Goal: Task Accomplishment & Management: Manage account settings

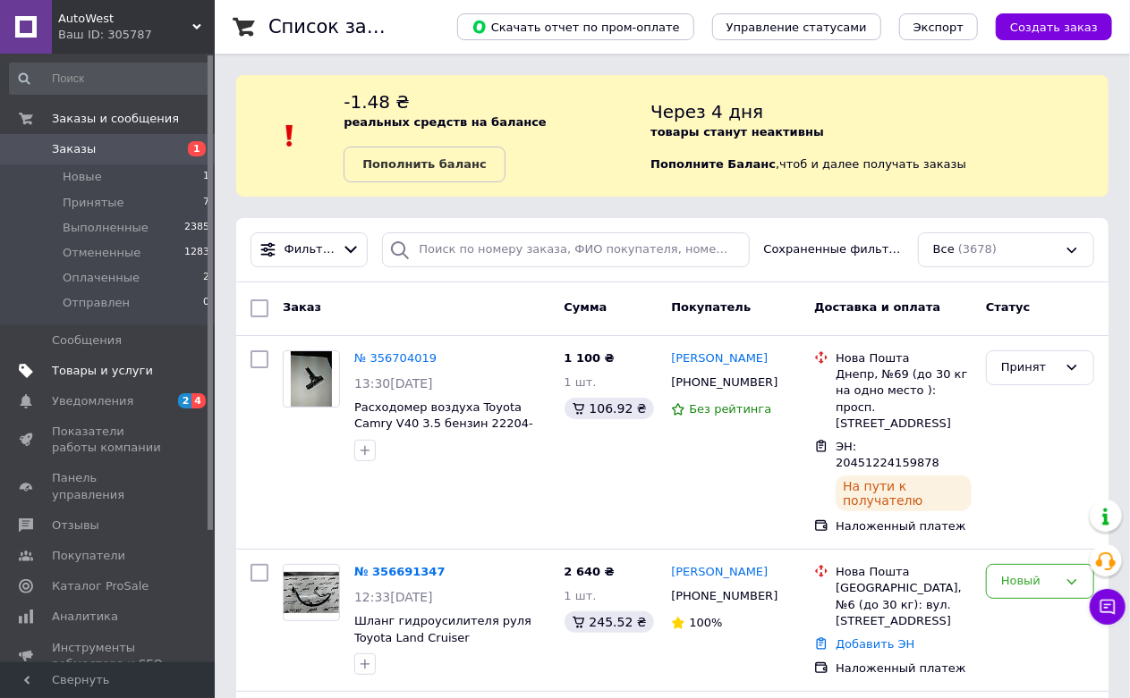
click at [131, 373] on span "Товары и услуги" at bounding box center [102, 371] width 101 height 16
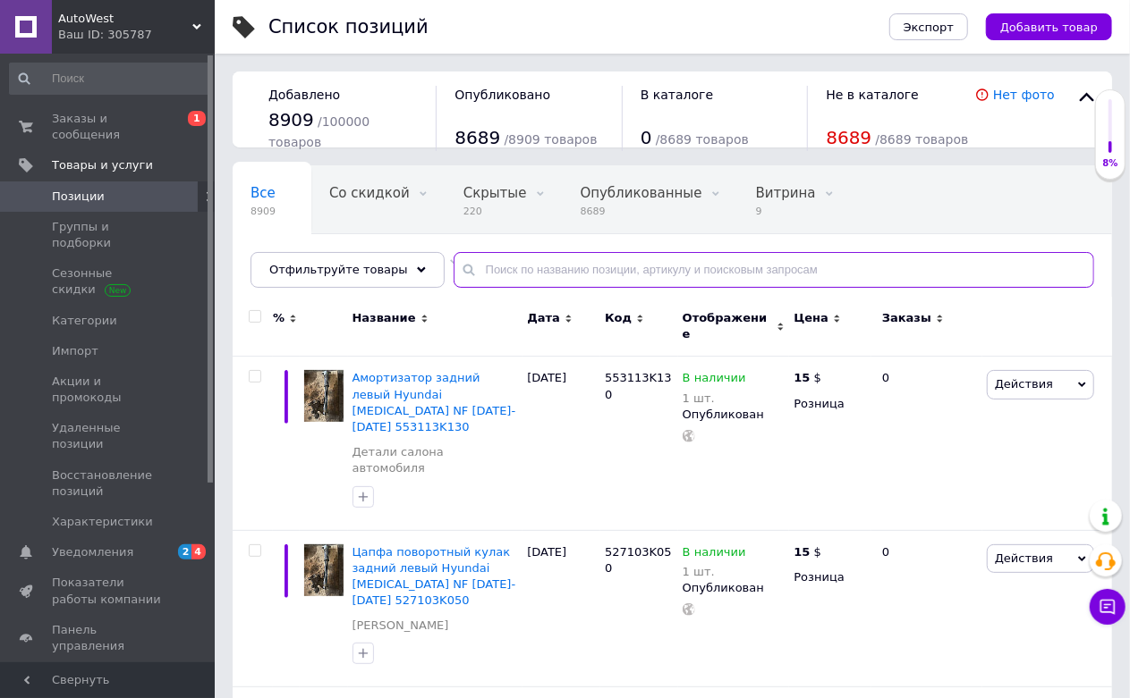
click at [567, 267] on input "text" at bounding box center [773, 270] width 640 height 36
paste input "553113K130"
type input "553113K130"
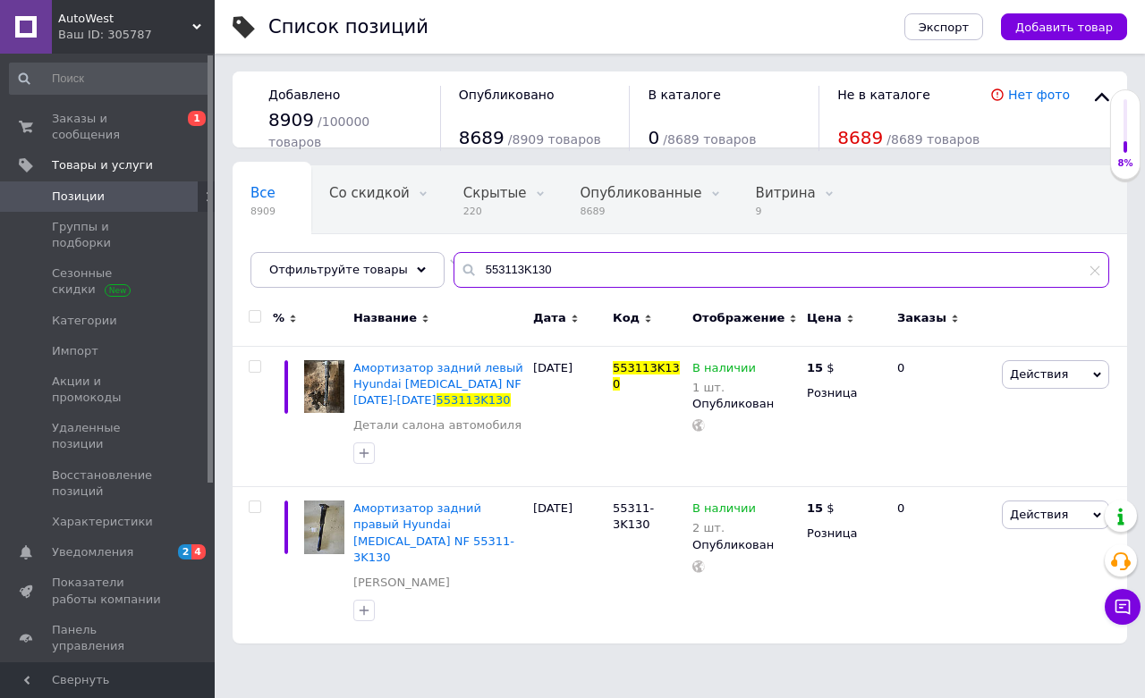
drag, startPoint x: 558, startPoint y: 267, endPoint x: 360, endPoint y: 336, distance: 210.4
click at [359, 336] on div "Все 8909 Со скидкой 0 Удалить Редактировать Скрытые 220 Удалить Редактировать О…" at bounding box center [680, 404] width 894 height 478
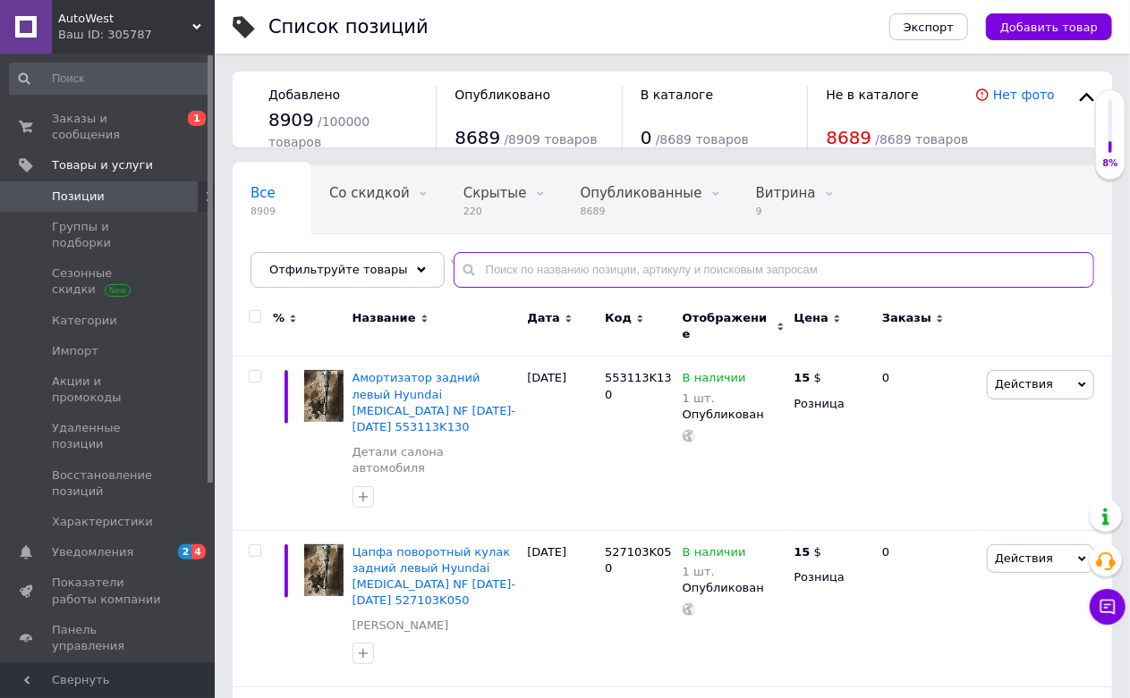
paste input "58411-3K110"
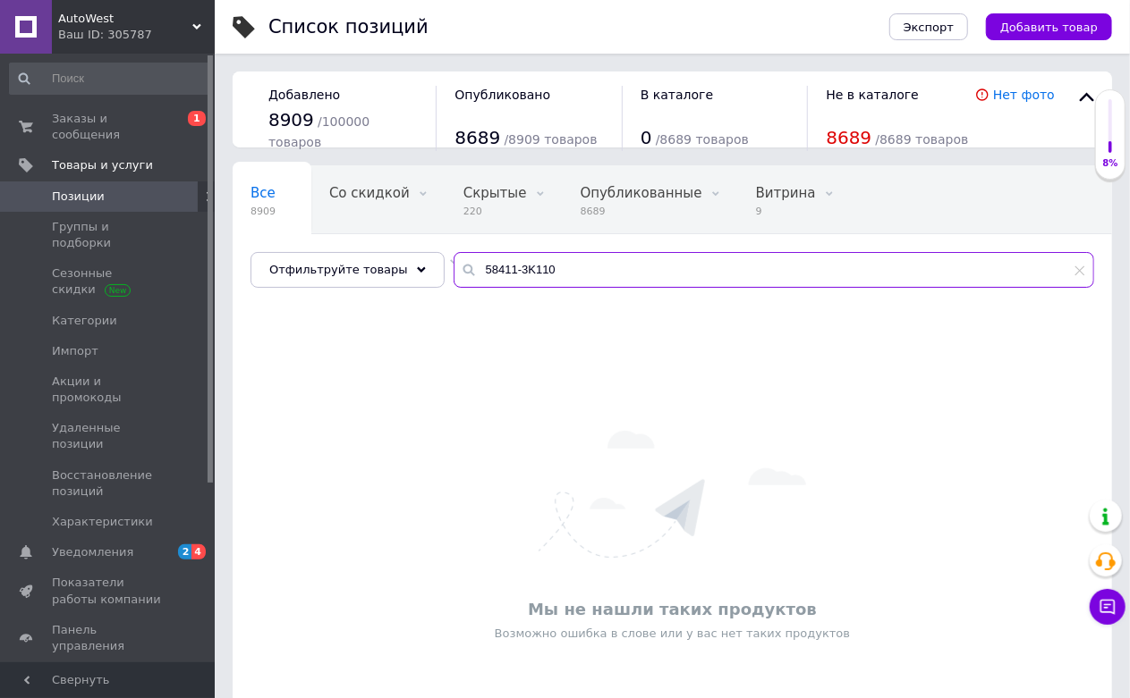
drag, startPoint x: 588, startPoint y: 268, endPoint x: 418, endPoint y: 331, distance: 181.1
click at [418, 331] on div "Все 8909 Со скидкой 0 Удалить Редактировать Скрытые 220 Удалить Редактировать О…" at bounding box center [672, 470] width 879 height 611
paste input "960"
type input "58411-39600"
